Goal: Transaction & Acquisition: Obtain resource

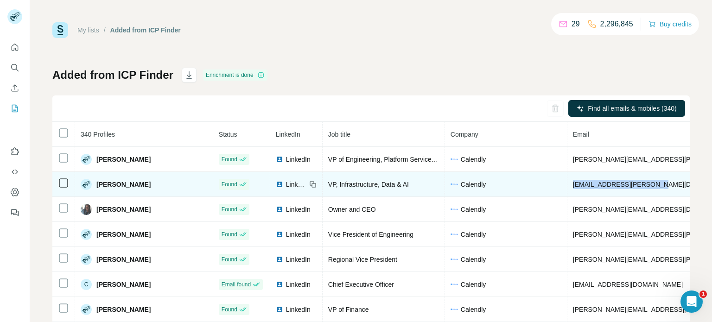
click at [567, 184] on td "[EMAIL_ADDRESS][PERSON_NAME][DOMAIN_NAME]" at bounding box center [681, 184] width 228 height 25
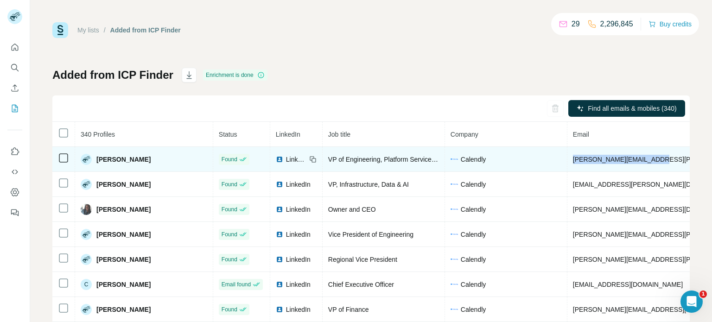
drag, startPoint x: 625, startPoint y: 158, endPoint x: 527, endPoint y: 152, distance: 97.5
click at [567, 152] on td "[PERSON_NAME][EMAIL_ADDRESS][PERSON_NAME][DOMAIN_NAME]" at bounding box center [681, 159] width 228 height 25
copy span "[PERSON_NAME][EMAIL_ADDRESS][PERSON_NAME][DOMAIN_NAME]"
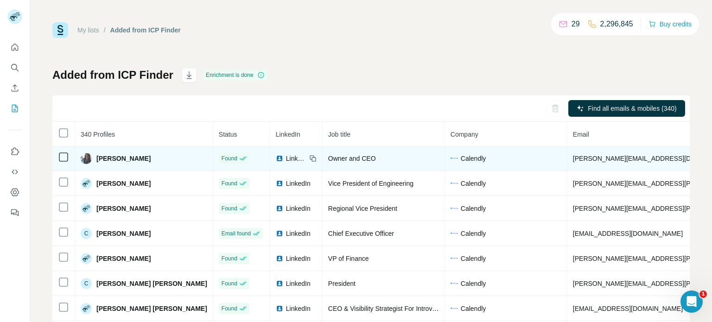
scroll to position [53, 0]
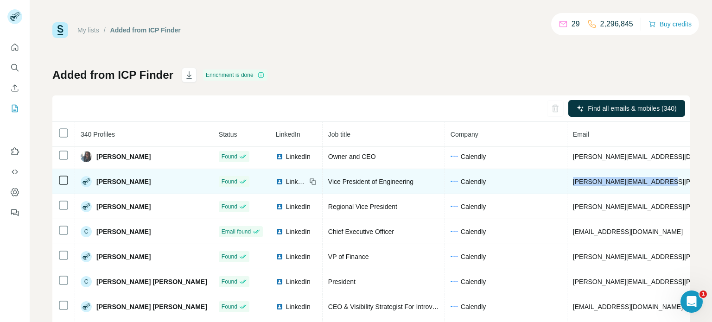
drag, startPoint x: 628, startPoint y: 181, endPoint x: 529, endPoint y: 183, distance: 99.2
click at [567, 183] on td "[PERSON_NAME][EMAIL_ADDRESS][PERSON_NAME][DOMAIN_NAME]" at bounding box center [681, 181] width 228 height 25
copy span "[PERSON_NAME][EMAIL_ADDRESS][PERSON_NAME][DOMAIN_NAME]"
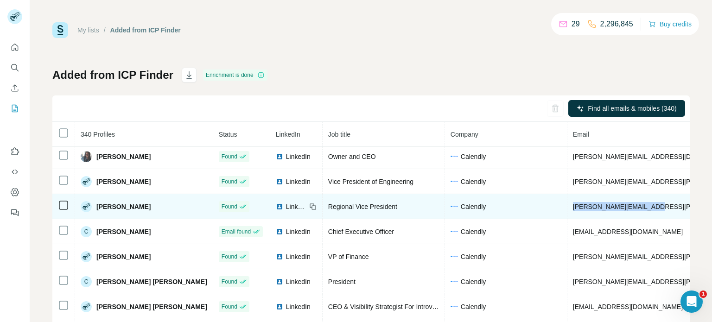
drag, startPoint x: 616, startPoint y: 208, endPoint x: 530, endPoint y: 209, distance: 85.7
click at [567, 209] on td "[PERSON_NAME][EMAIL_ADDRESS][PERSON_NAME][DOMAIN_NAME]" at bounding box center [681, 206] width 228 height 25
copy span "[PERSON_NAME][EMAIL_ADDRESS][PERSON_NAME][DOMAIN_NAME]"
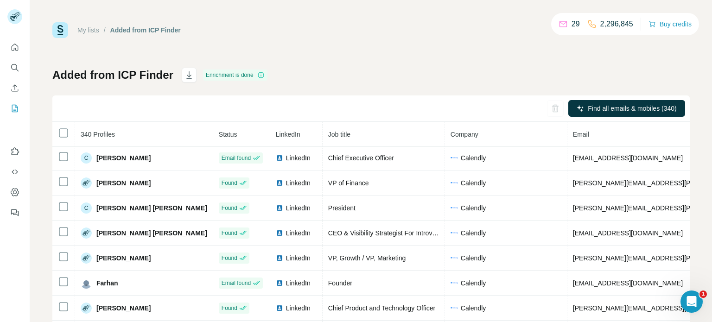
scroll to position [127, 0]
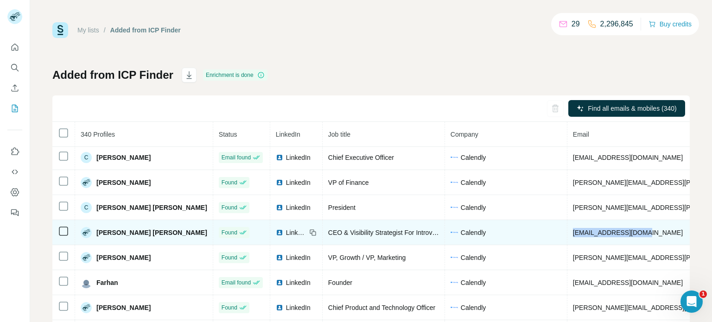
drag, startPoint x: 609, startPoint y: 231, endPoint x: 518, endPoint y: 236, distance: 90.5
click at [518, 236] on tr "[PERSON_NAME] [PERSON_NAME] Found LinkedIn CEO & Visibility Strategist For Intr…" at bounding box center [547, 232] width 991 height 25
copy tr "[EMAIL_ADDRESS][DOMAIN_NAME]"
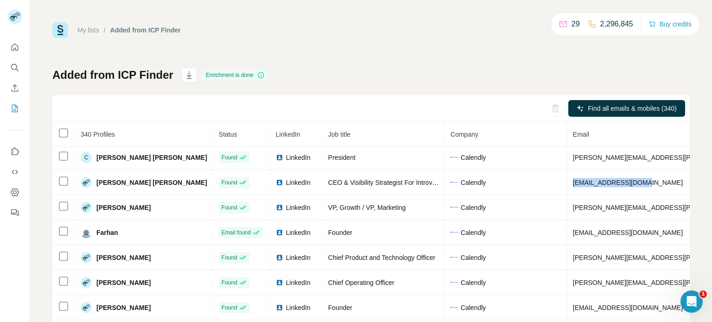
scroll to position [178, 0]
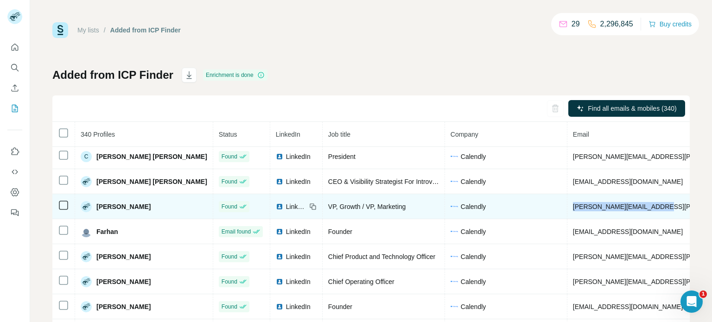
drag, startPoint x: 625, startPoint y: 207, endPoint x: 530, endPoint y: 212, distance: 95.6
click at [567, 212] on td "[PERSON_NAME][EMAIL_ADDRESS][PERSON_NAME][DOMAIN_NAME]" at bounding box center [681, 206] width 228 height 25
copy span "[PERSON_NAME][EMAIL_ADDRESS][PERSON_NAME][DOMAIN_NAME]"
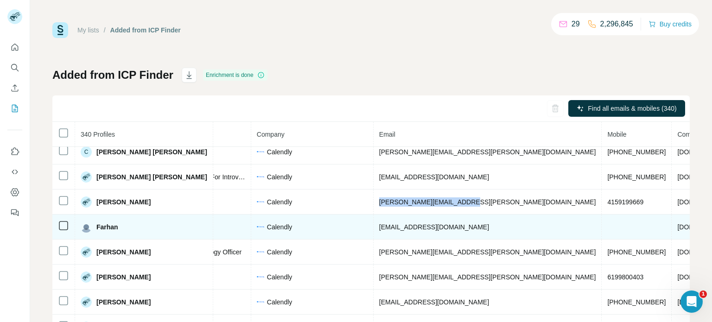
scroll to position [183, 194]
drag, startPoint x: 419, startPoint y: 226, endPoint x: 317, endPoint y: 234, distance: 102.3
click at [317, 234] on tr "Farhan ‎ Email found LinkedIn Founder Calendly [EMAIL_ADDRESS][DOMAIN_NAME] [DO…" at bounding box center [353, 226] width 991 height 25
copy tr "[EMAIL_ADDRESS][DOMAIN_NAME]"
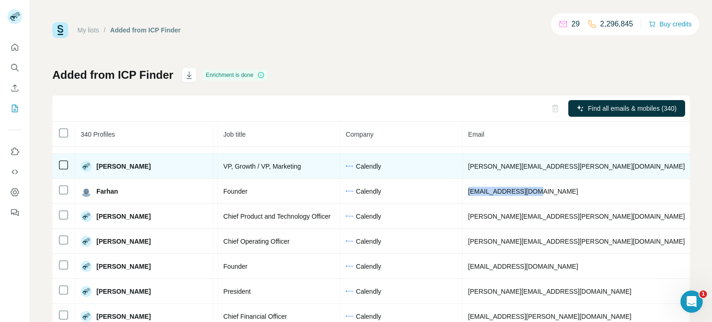
scroll to position [218, 103]
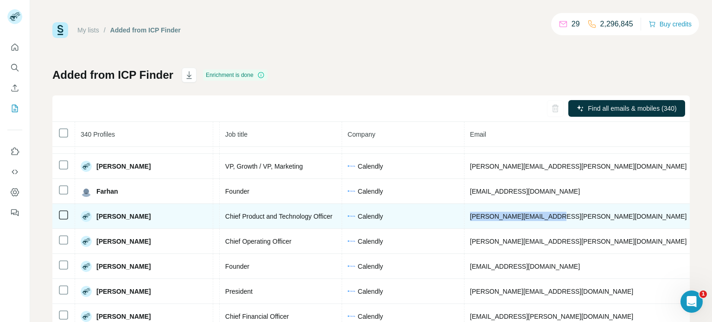
drag, startPoint x: 510, startPoint y: 220, endPoint x: 425, endPoint y: 216, distance: 84.8
click at [464, 216] on td "[PERSON_NAME][EMAIL_ADDRESS][PERSON_NAME][DOMAIN_NAME]" at bounding box center [578, 216] width 228 height 25
copy span "[PERSON_NAME][EMAIL_ADDRESS][PERSON_NAME][DOMAIN_NAME]"
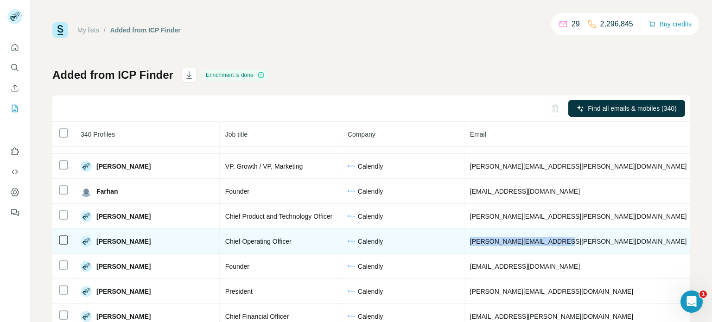
drag, startPoint x: 473, startPoint y: 245, endPoint x: 419, endPoint y: 251, distance: 54.5
click at [419, 251] on tr "[PERSON_NAME] Found LinkedIn Chief Operating Officer [PERSON_NAME] [PERSON_NAME…" at bounding box center [444, 241] width 991 height 25
copy tr "[PERSON_NAME][EMAIL_ADDRESS][PERSON_NAME][DOMAIN_NAME]"
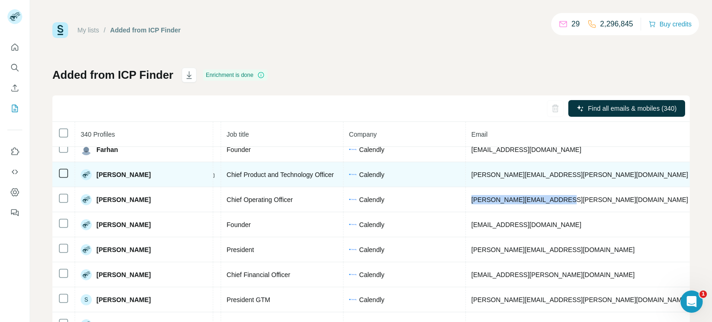
scroll to position [265, 101]
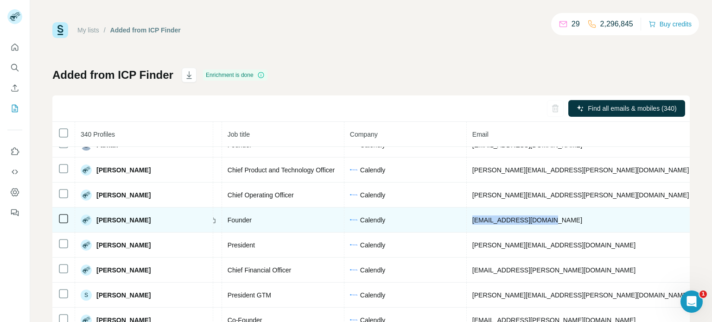
drag, startPoint x: 516, startPoint y: 222, endPoint x: 430, endPoint y: 221, distance: 85.3
click at [467, 221] on td "[EMAIL_ADDRESS][DOMAIN_NAME]" at bounding box center [581, 220] width 228 height 25
copy span "[EMAIL_ADDRESS][DOMAIN_NAME]"
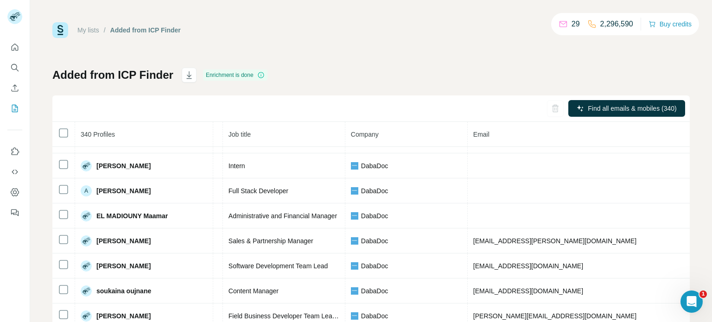
scroll to position [520, 100]
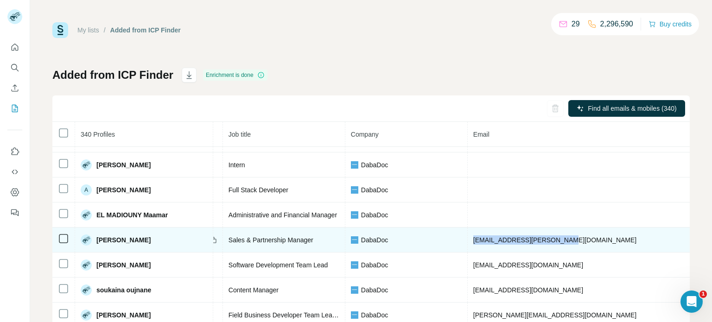
drag, startPoint x: 533, startPoint y: 243, endPoint x: 429, endPoint y: 245, distance: 103.3
click at [467, 245] on td "[EMAIL_ADDRESS][PERSON_NAME][DOMAIN_NAME]" at bounding box center [581, 239] width 228 height 25
copy span "[EMAIL_ADDRESS][PERSON_NAME][DOMAIN_NAME]"
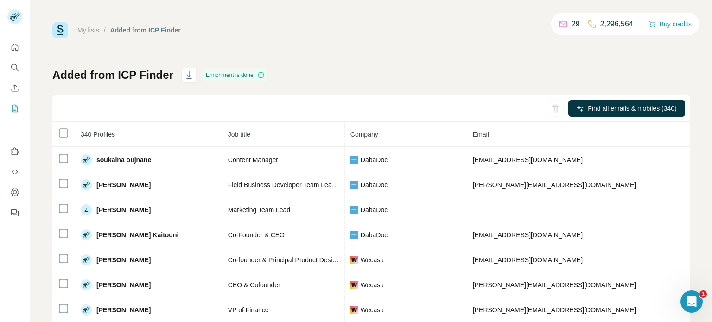
scroll to position [652, 100]
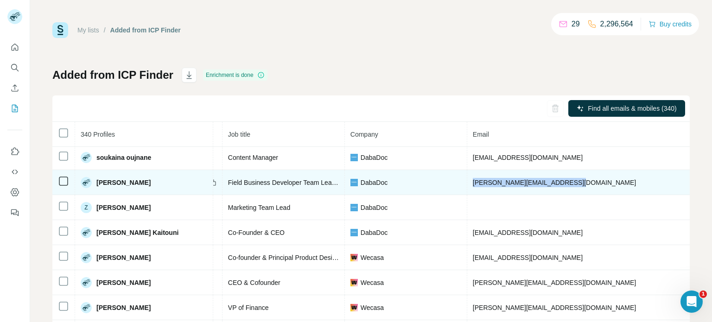
drag, startPoint x: 537, startPoint y: 186, endPoint x: 423, endPoint y: 189, distance: 114.5
click at [423, 189] on tr "[PERSON_NAME] Found LinkedIn Field Business Developer Team Leader [PERSON_NAME]…" at bounding box center [464, 182] width 1025 height 25
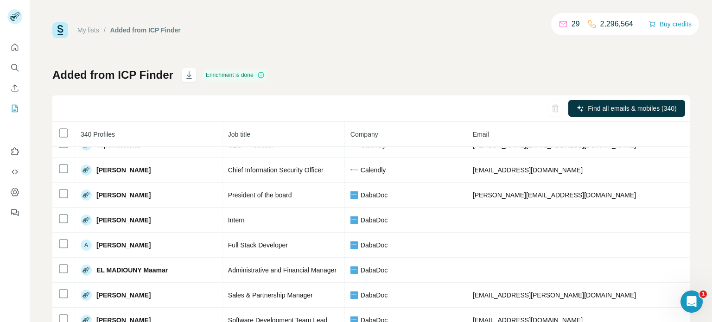
scroll to position [463, 100]
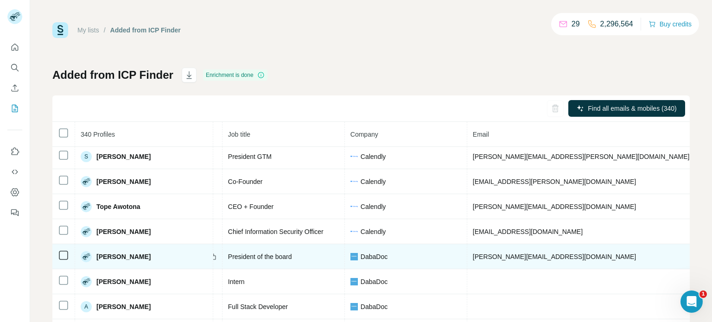
click at [507, 194] on td "[EMAIL_ADDRESS][PERSON_NAME][DOMAIN_NAME]" at bounding box center [581, 181] width 228 height 25
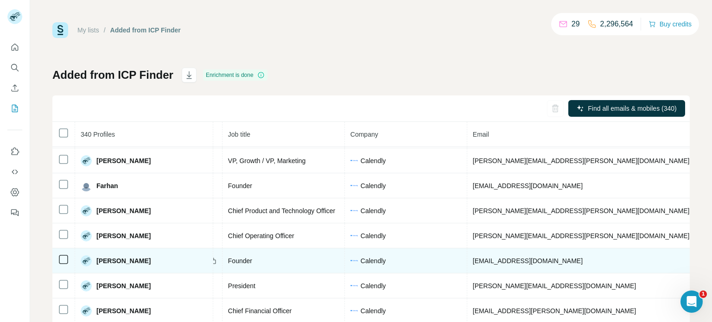
scroll to position [223, 100]
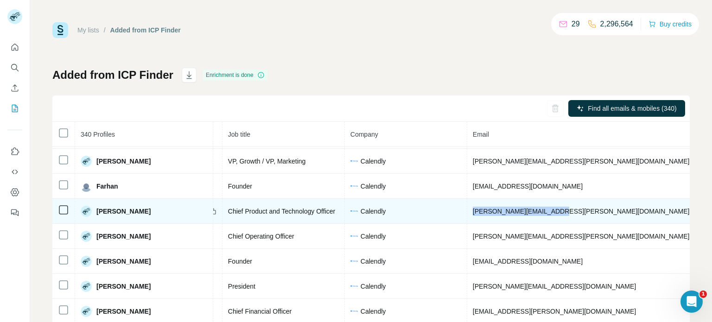
drag, startPoint x: 518, startPoint y: 208, endPoint x: 373, endPoint y: 214, distance: 146.1
click at [373, 214] on tr "[PERSON_NAME] Found LinkedIn Chief Product and Technology Officer Calendly [PER…" at bounding box center [464, 211] width 1025 height 25
drag, startPoint x: 293, startPoint y: 214, endPoint x: 144, endPoint y: 204, distance: 149.5
click at [144, 204] on tr "[PERSON_NAME] Found LinkedIn Chief Product and Technology Officer Calendly [PER…" at bounding box center [464, 211] width 1025 height 25
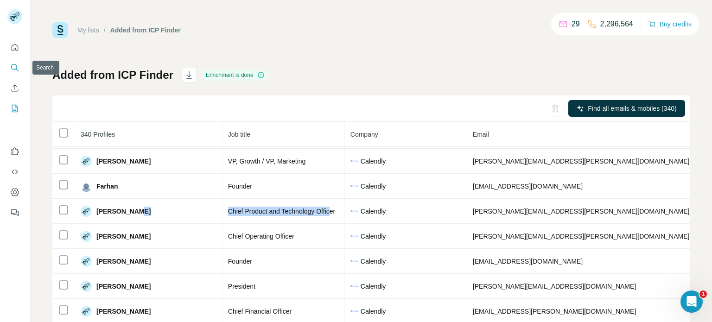
click at [17, 67] on icon "Search" at bounding box center [14, 67] width 6 height 6
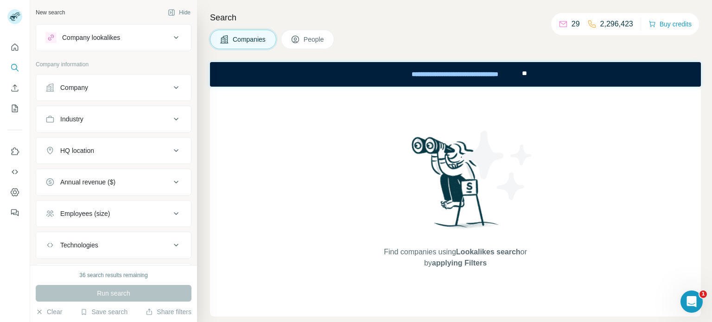
click at [169, 86] on div "Company" at bounding box center [107, 87] width 125 height 9
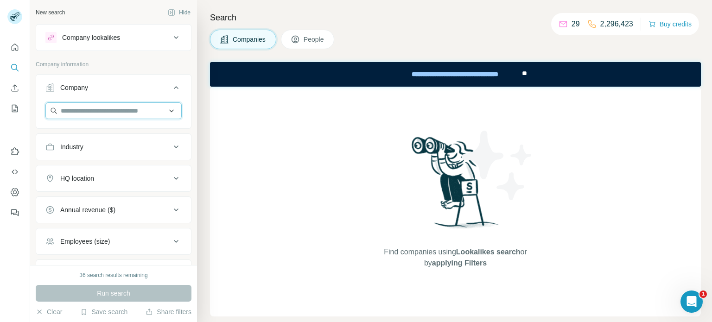
click at [132, 113] on input "text" at bounding box center [113, 110] width 136 height 17
paste input "**********"
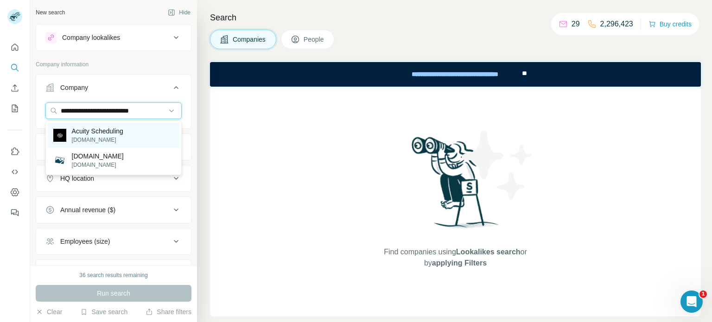
type input "**********"
click at [120, 131] on p "Acuity Scheduling" at bounding box center [97, 130] width 51 height 9
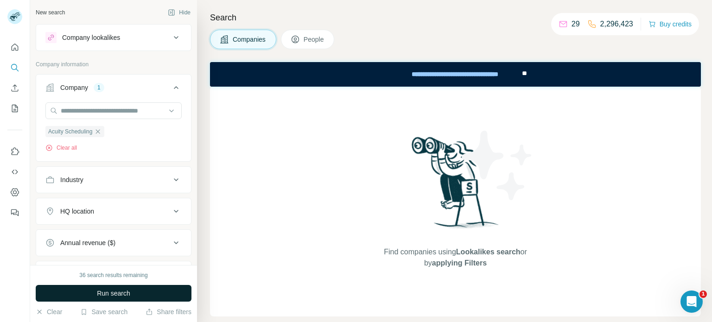
click at [122, 294] on span "Run search" at bounding box center [113, 293] width 33 height 9
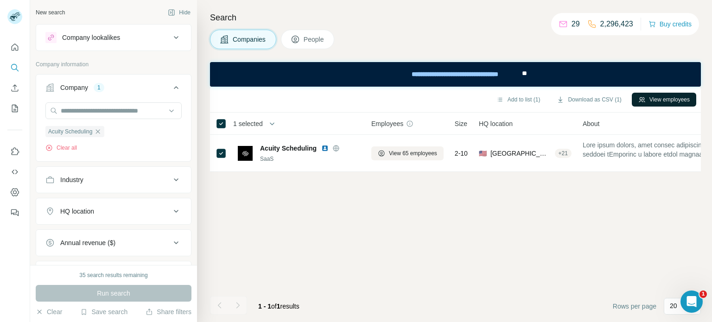
click at [649, 97] on button "View employees" at bounding box center [663, 100] width 64 height 14
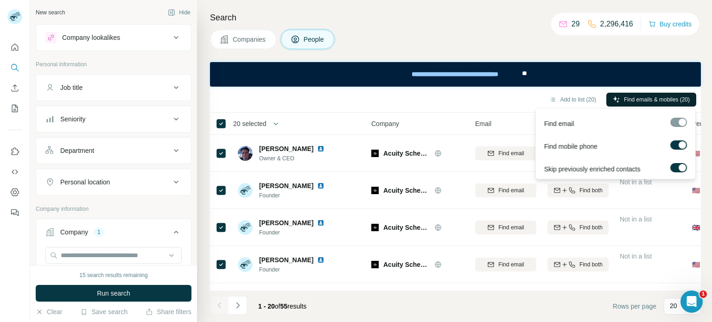
click at [645, 97] on span "Find emails & mobiles (20)" at bounding box center [657, 99] width 66 height 8
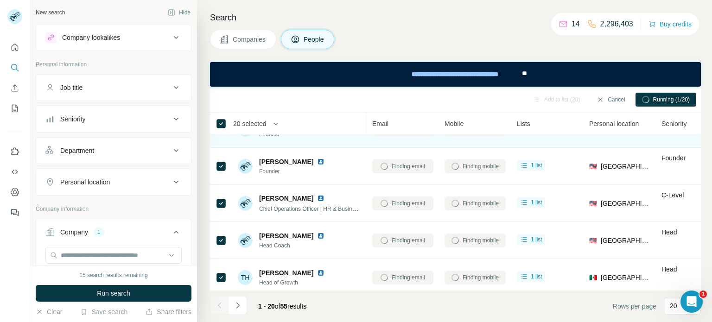
scroll to position [94, 103]
